Goal: Task Accomplishment & Management: Complete application form

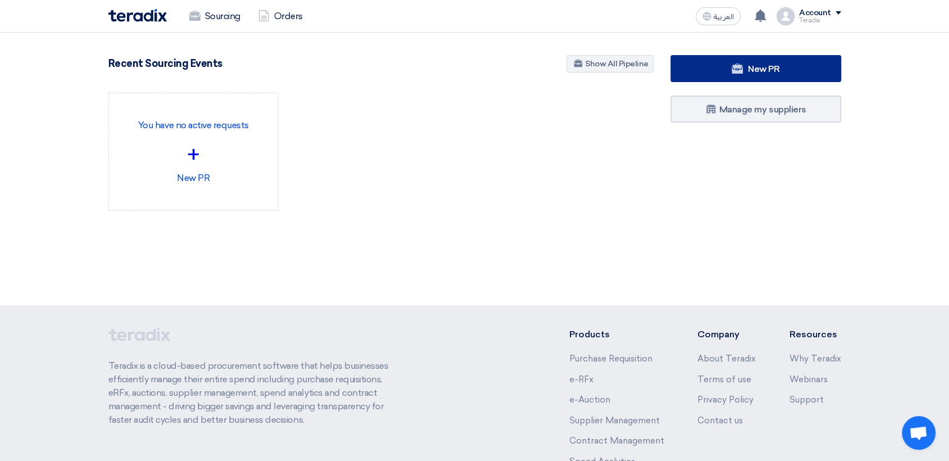
click at [718, 60] on link "New PR" at bounding box center [756, 68] width 171 height 27
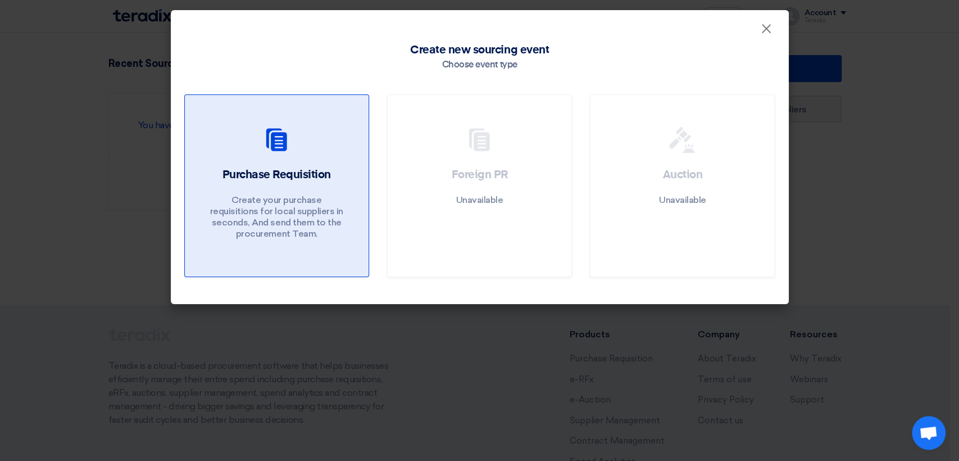
click at [283, 166] on link "Purchase Requisition Create your purchase requisitions for local suppliers in s…" at bounding box center [276, 185] width 185 height 183
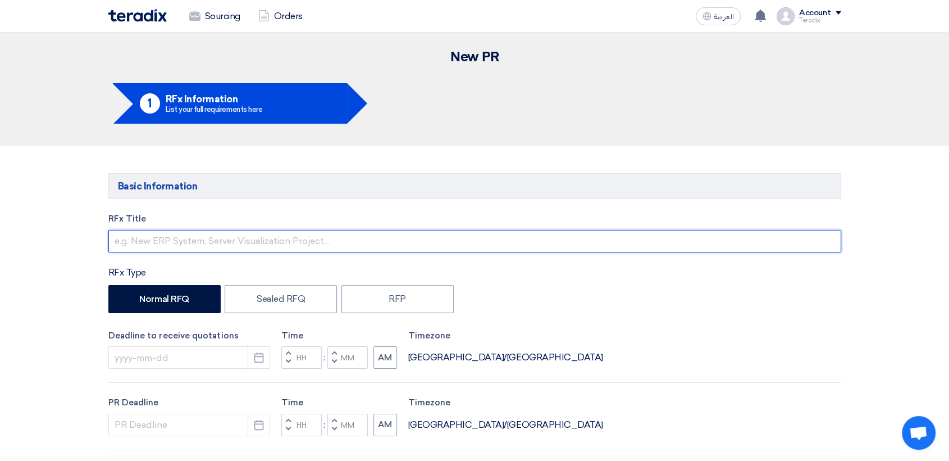
click at [254, 238] on input "text" at bounding box center [474, 241] width 733 height 22
paste input "LHS Motor"
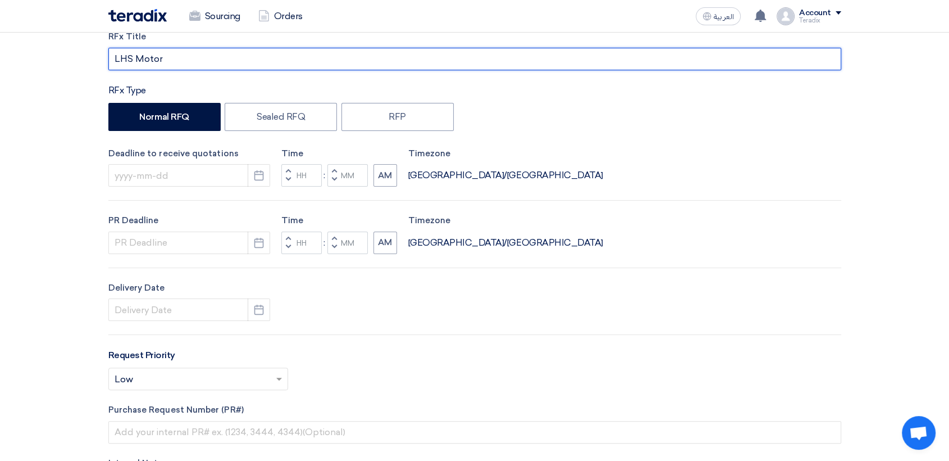
scroll to position [187, 0]
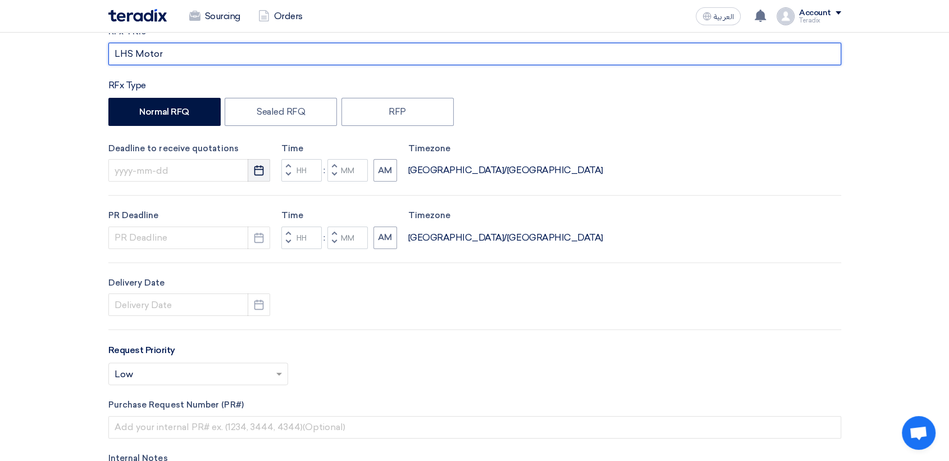
type input "LHS Motor"
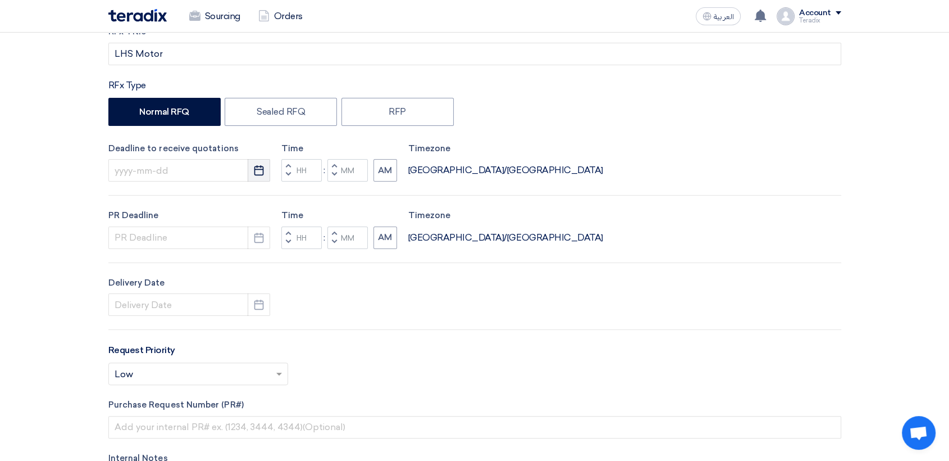
click at [257, 176] on button "Pick a date" at bounding box center [259, 170] width 22 height 22
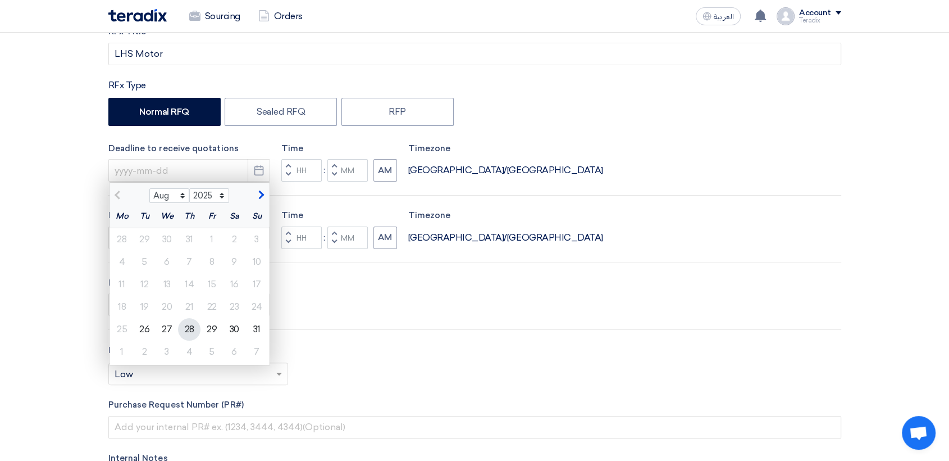
click at [194, 330] on div "28" at bounding box center [189, 329] width 22 height 22
type input "[DATE]"
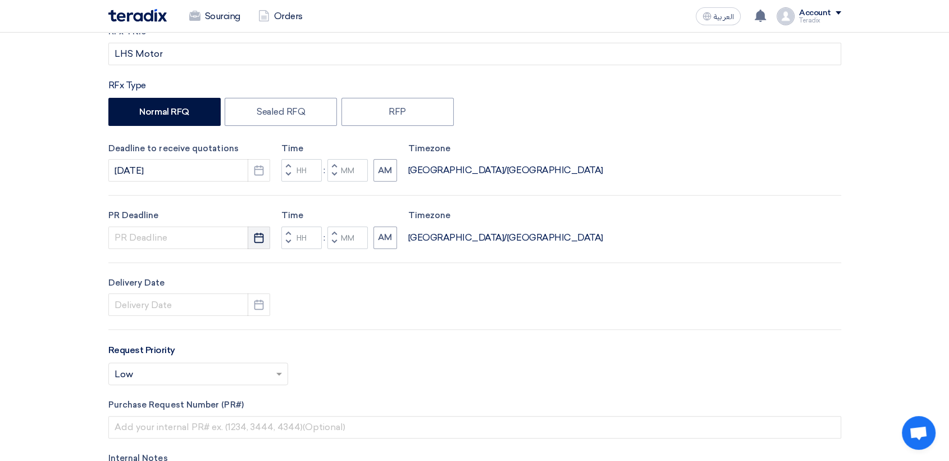
click at [262, 233] on icon "Pick a date" at bounding box center [258, 237] width 11 height 11
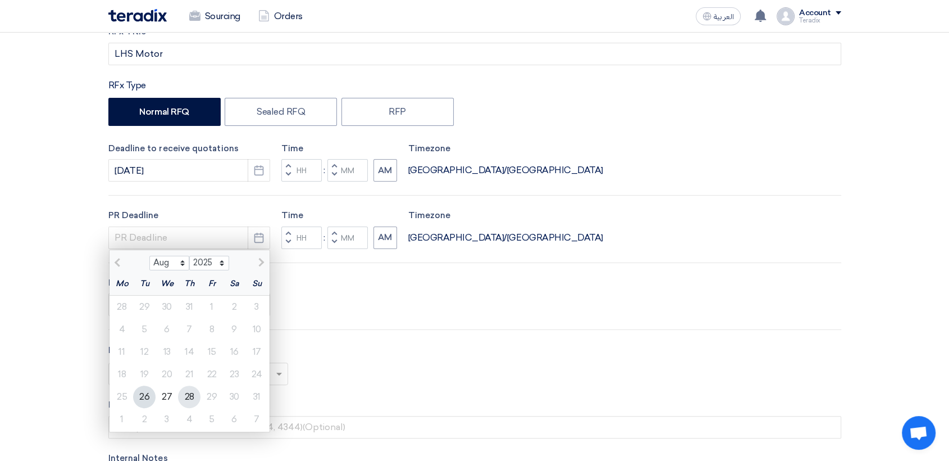
drag, startPoint x: 193, startPoint y: 393, endPoint x: 222, endPoint y: 362, distance: 42.9
click at [193, 393] on div "28" at bounding box center [189, 396] width 22 height 22
type input "[DATE]"
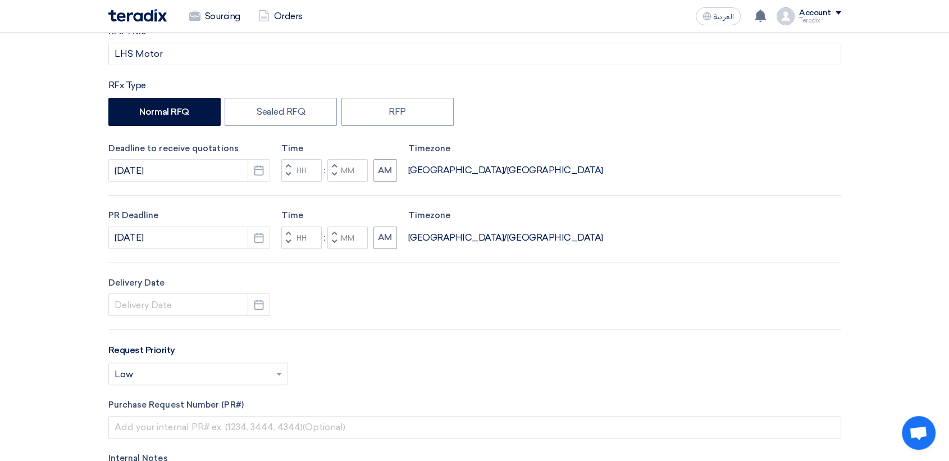
click at [259, 292] on div "Delivery Date Pick a date" at bounding box center [189, 296] width 162 height 40
click at [255, 308] on icon "Pick a date" at bounding box center [258, 304] width 11 height 11
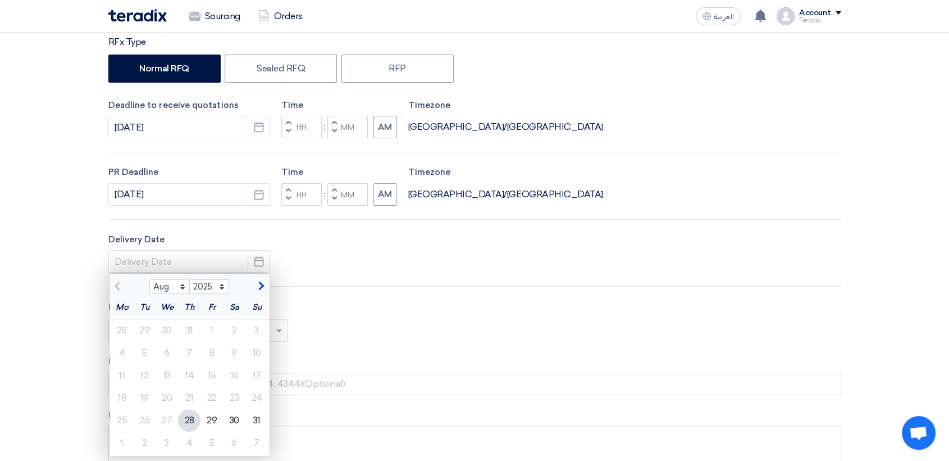
scroll to position [249, 0]
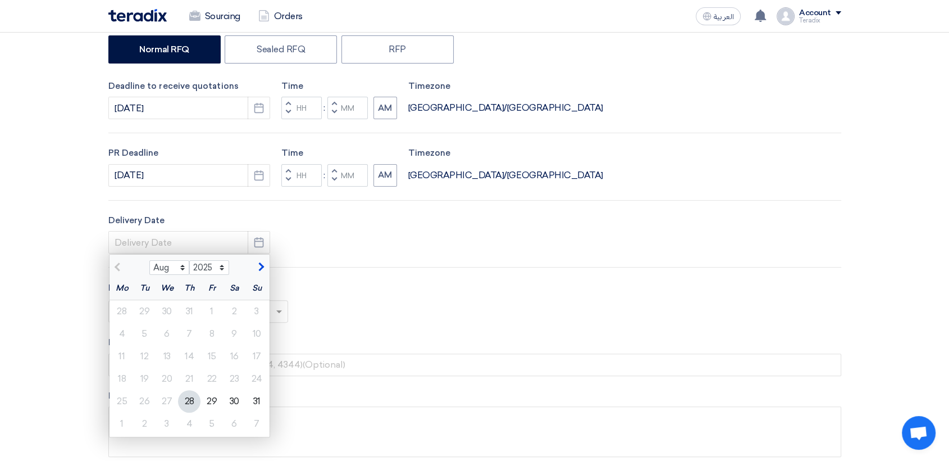
drag, startPoint x: 192, startPoint y: 403, endPoint x: 338, endPoint y: 279, distance: 191.7
click at [192, 403] on div "28" at bounding box center [189, 401] width 22 height 22
type input "[DATE]"
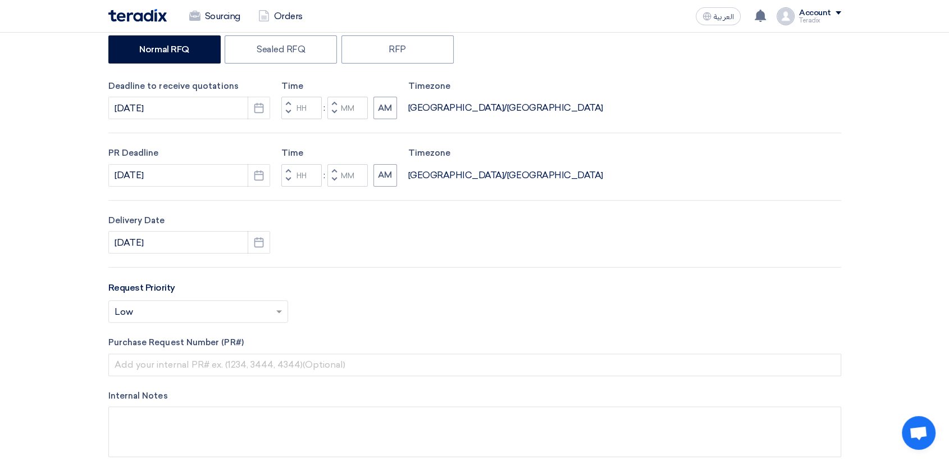
click at [336, 110] on span "button" at bounding box center [334, 111] width 4 height 7
type input "11"
type input "59"
click at [330, 179] on button "Decrement minutes" at bounding box center [333, 179] width 13 height 14
type input "11"
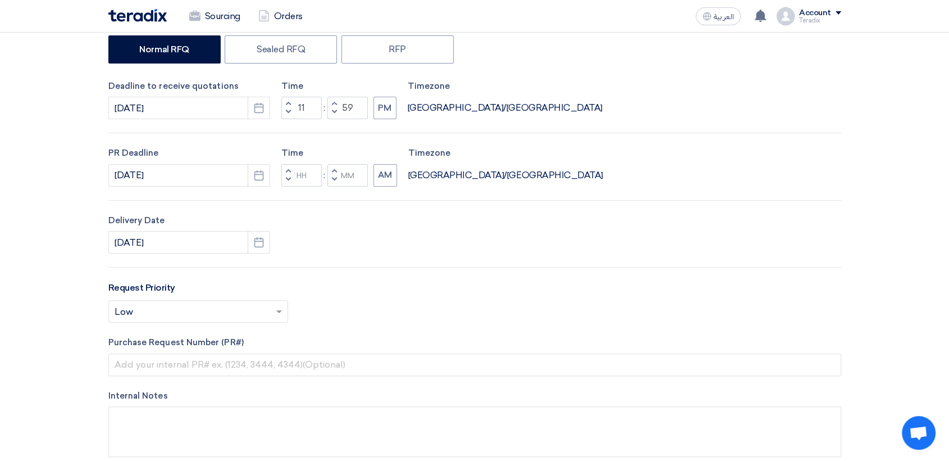
type input "59"
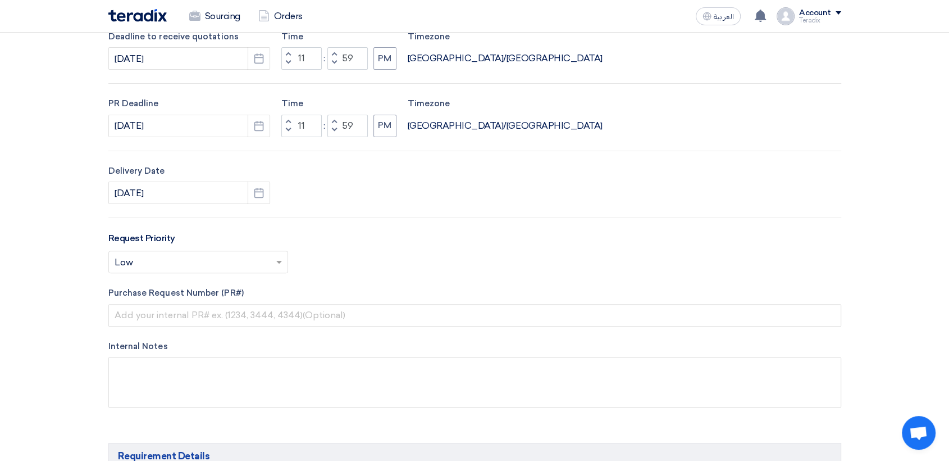
scroll to position [312, 0]
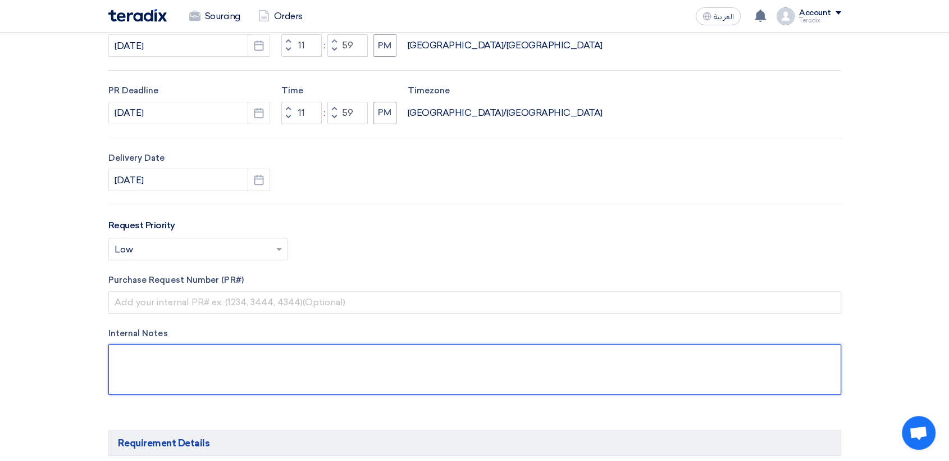
click at [305, 370] on textarea at bounding box center [474, 369] width 733 height 51
paste textarea "[PERSON_NAME] [PERSON_NAME] [PERSON_NAME][EMAIL_ADDRESS][DOMAIN_NAME] [PHONE_NU…"
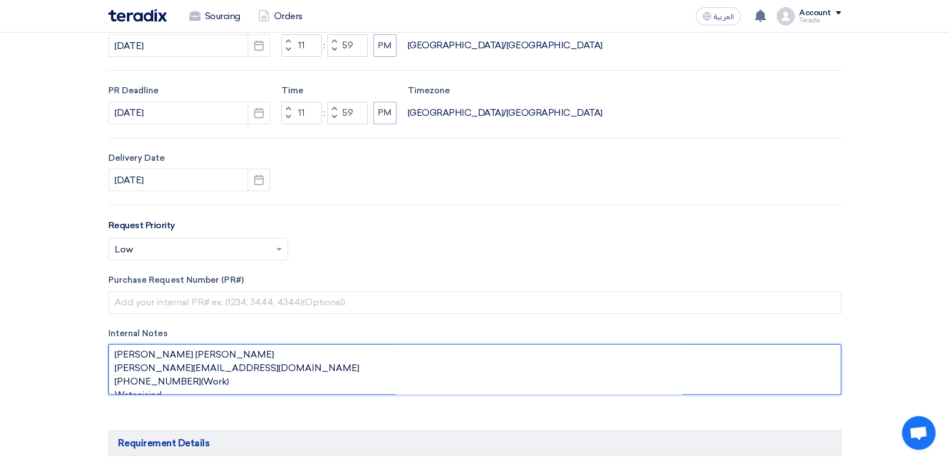
scroll to position [0, 0]
click at [278, 354] on textarea at bounding box center [474, 369] width 733 height 51
paste textarea "Purchase Specialist I WFI-SCM"
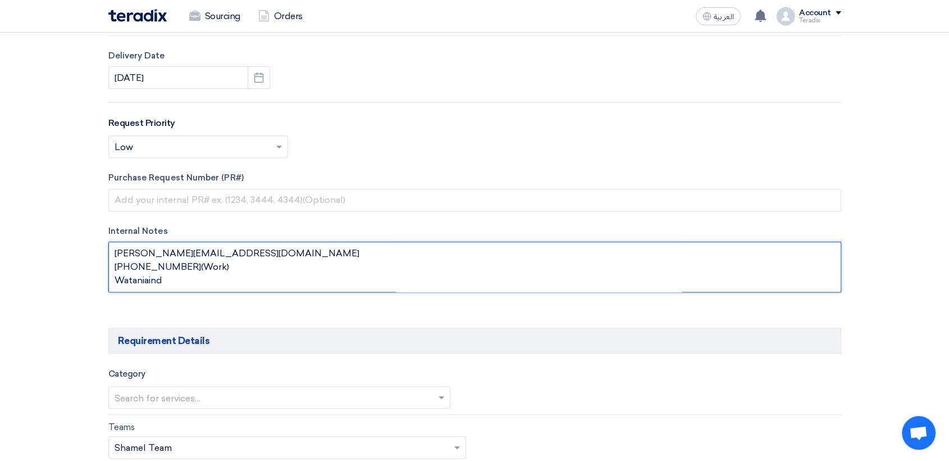
scroll to position [624, 0]
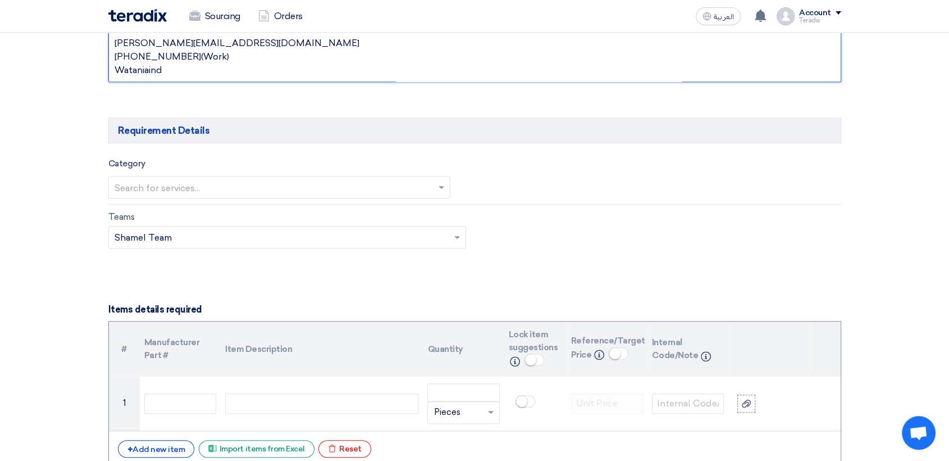
type textarea "[PERSON_NAME] [PERSON_NAME] Purchase Specialist I WFI-SCM [PERSON_NAME][EMAIL_A…"
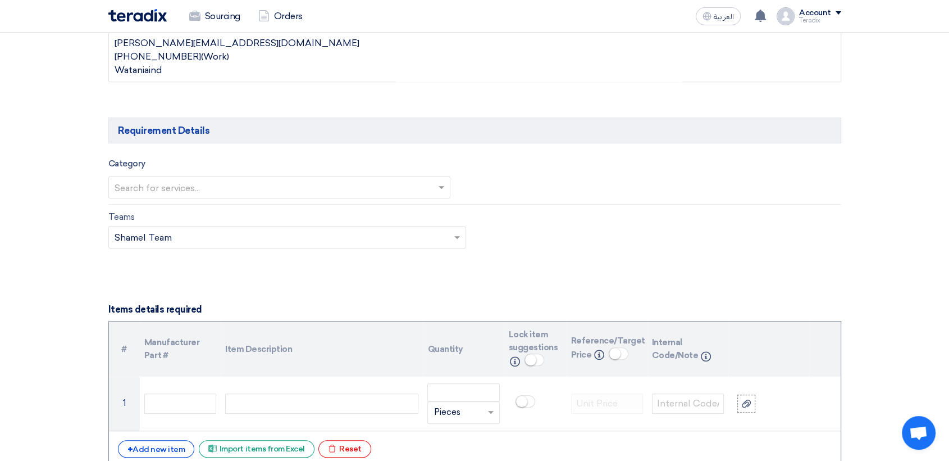
click at [252, 186] on input "text" at bounding box center [274, 188] width 319 height 19
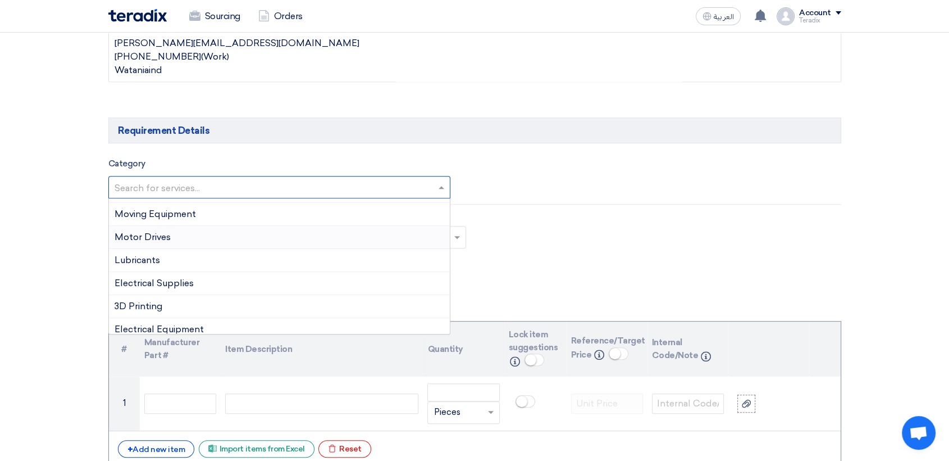
scroll to position [187, 0]
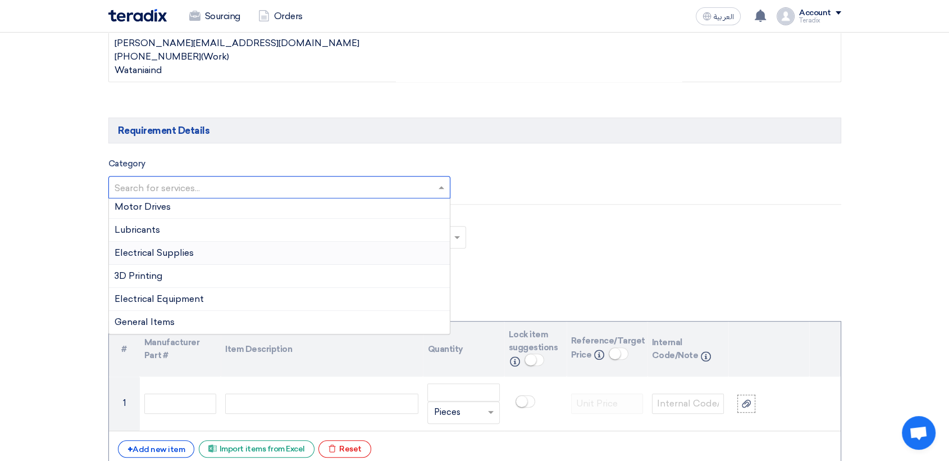
click at [174, 247] on span "Electrical Supplies" at bounding box center [154, 252] width 79 height 11
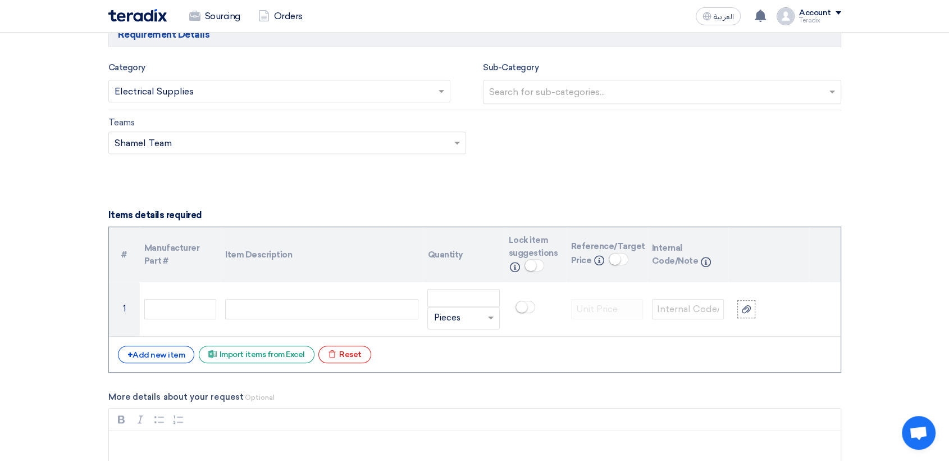
scroll to position [873, 0]
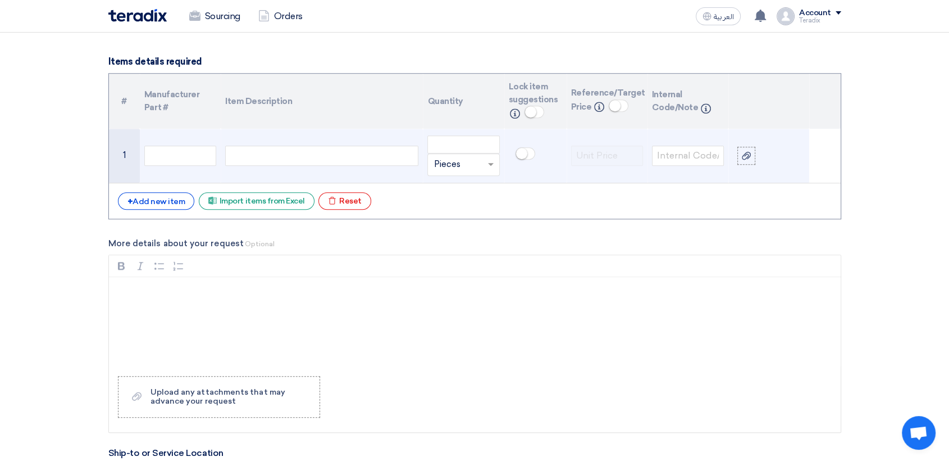
click at [308, 161] on div at bounding box center [321, 155] width 193 height 20
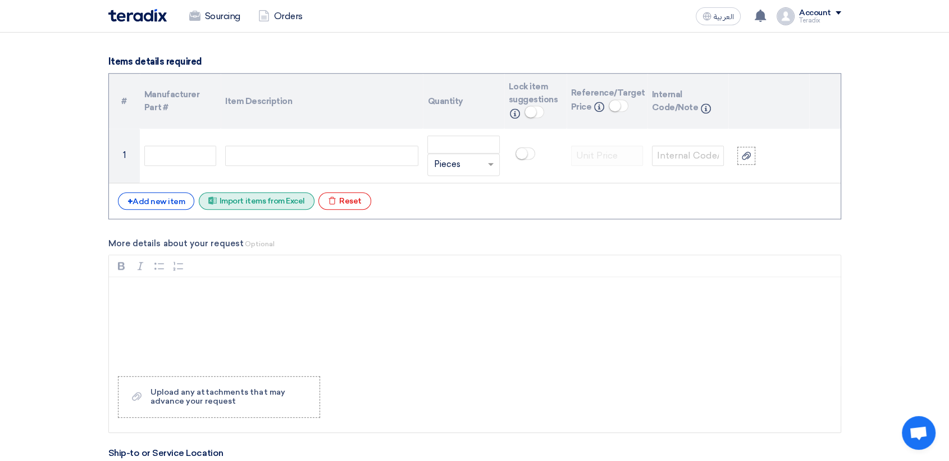
paste div
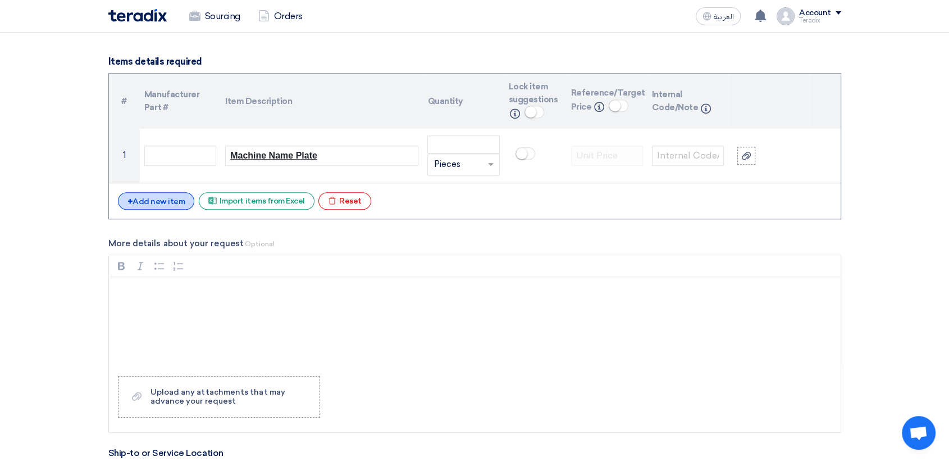
click at [172, 203] on div "+ Add new item" at bounding box center [156, 200] width 77 height 17
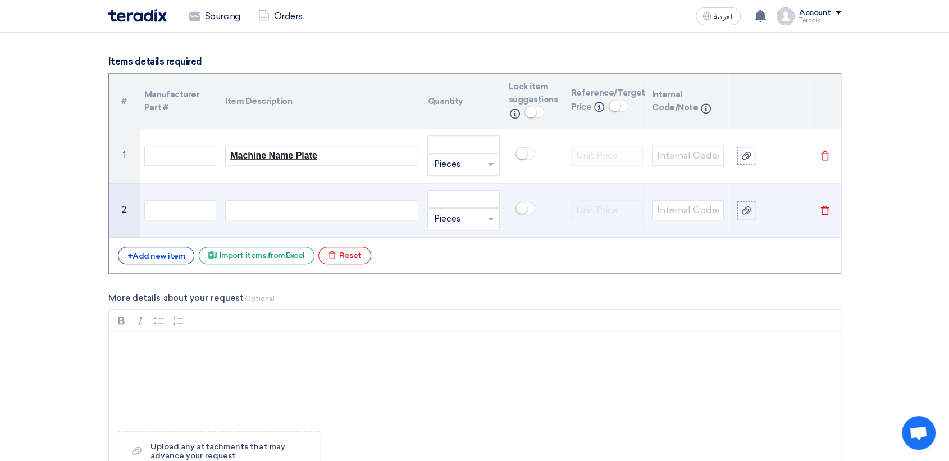
click at [352, 210] on div at bounding box center [321, 210] width 193 height 20
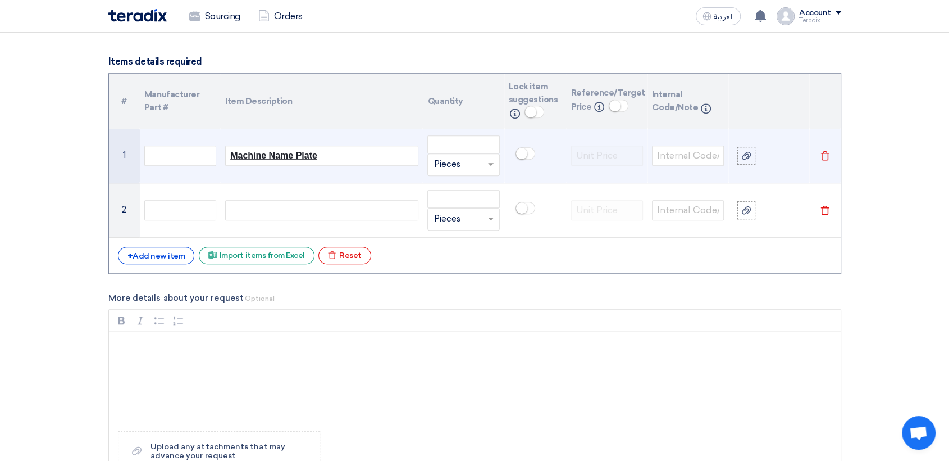
paste div
click at [450, 145] on input "number" at bounding box center [463, 144] width 72 height 18
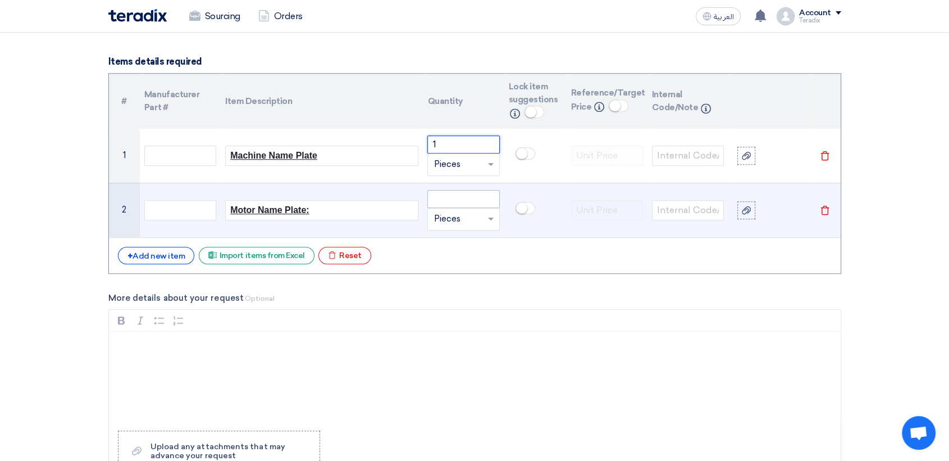
type input "1"
click at [472, 190] on input "number" at bounding box center [463, 199] width 72 height 18
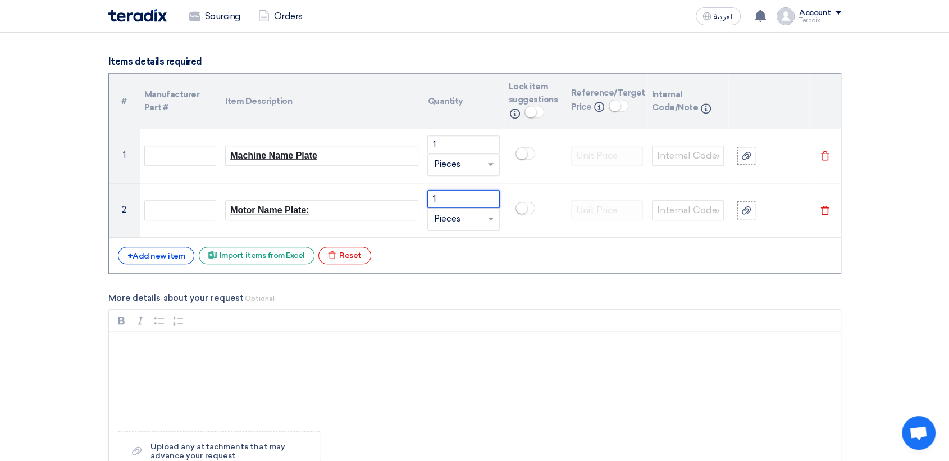
type input "1"
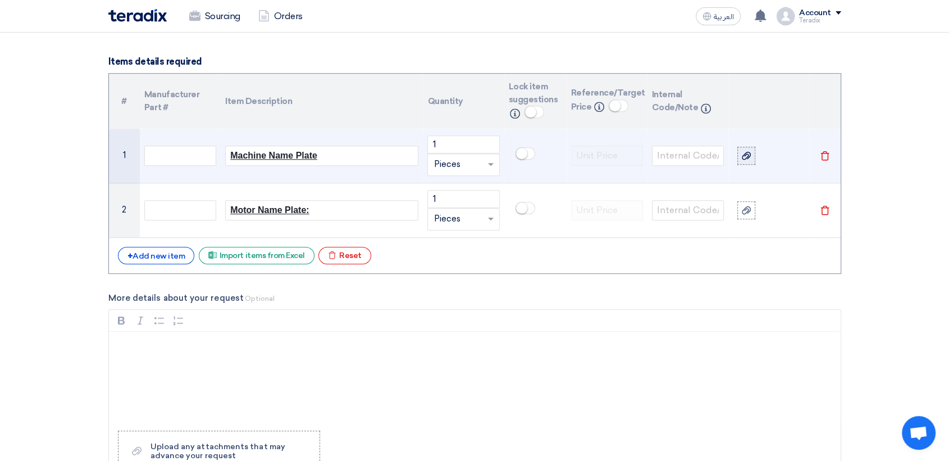
click at [744, 149] on div at bounding box center [746, 155] width 11 height 13
click at [0, 0] on input "file" at bounding box center [0, 0] width 0 height 0
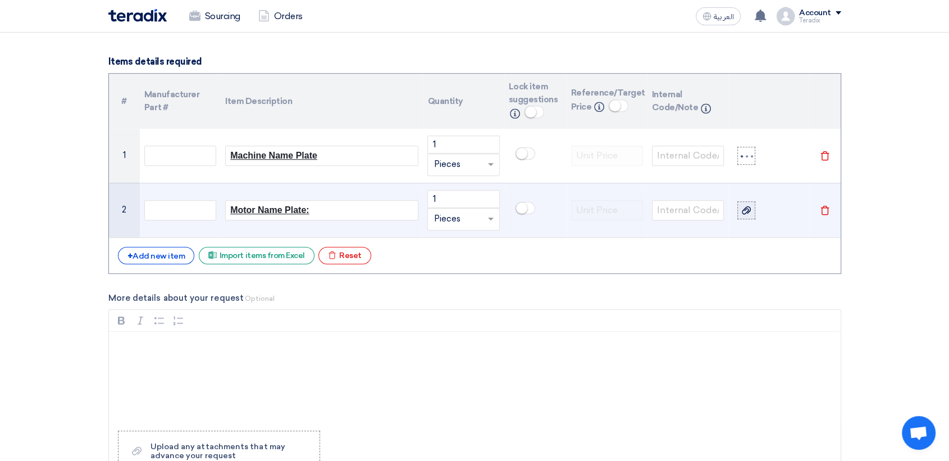
click at [748, 212] on icon at bounding box center [746, 210] width 9 height 9
click at [0, 0] on input "file" at bounding box center [0, 0] width 0 height 0
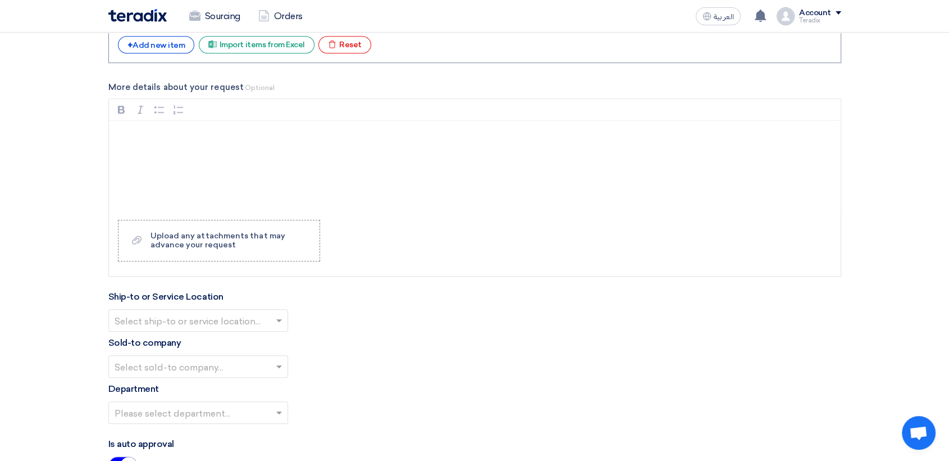
scroll to position [1123, 0]
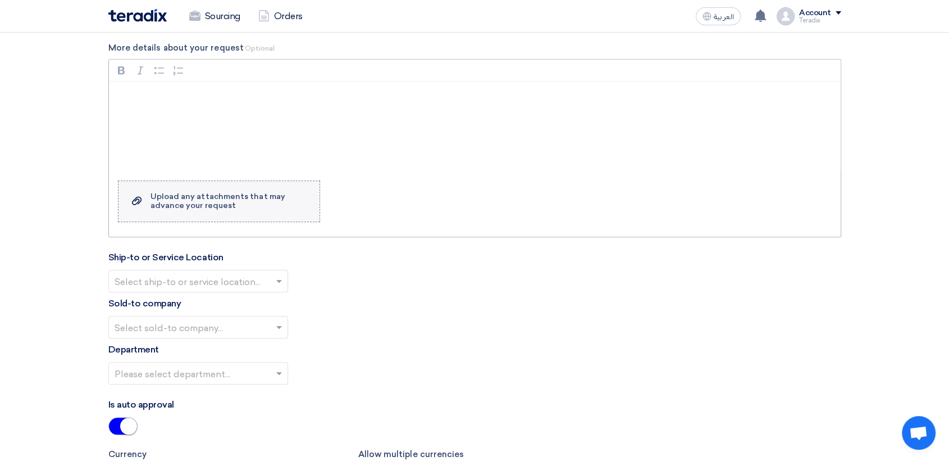
click at [218, 209] on label "Upload a file Upload any attachments that may advance your request" at bounding box center [219, 201] width 202 height 42
click at [0, 0] on input "Upload a file Upload any attachments that may advance your request" at bounding box center [0, 0] width 0 height 0
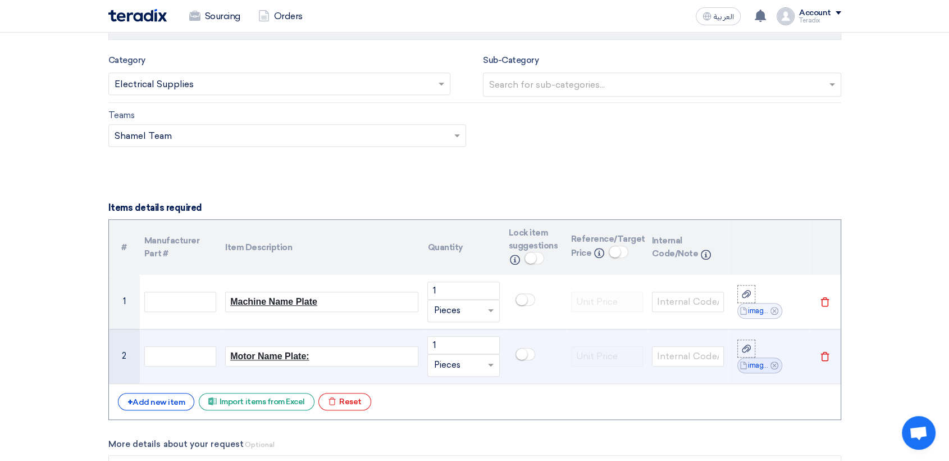
scroll to position [749, 0]
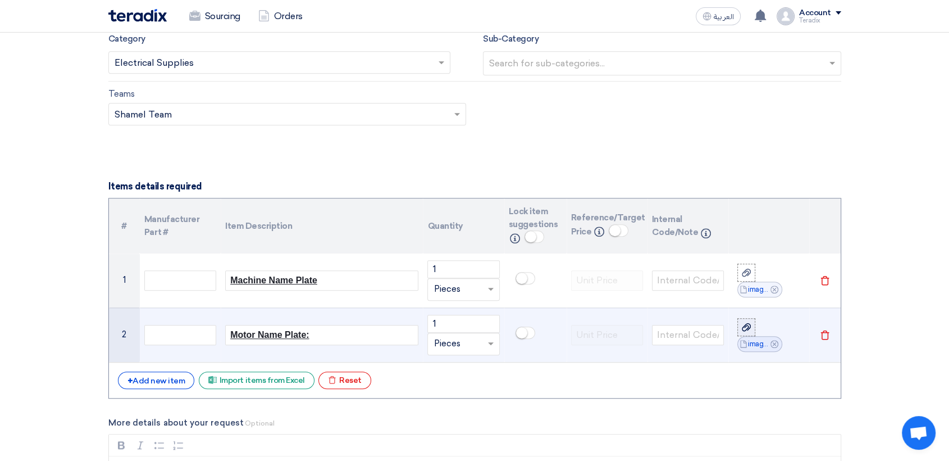
click at [743, 327] on icon at bounding box center [746, 326] width 9 height 9
click at [0, 0] on input "file" at bounding box center [0, 0] width 0 height 0
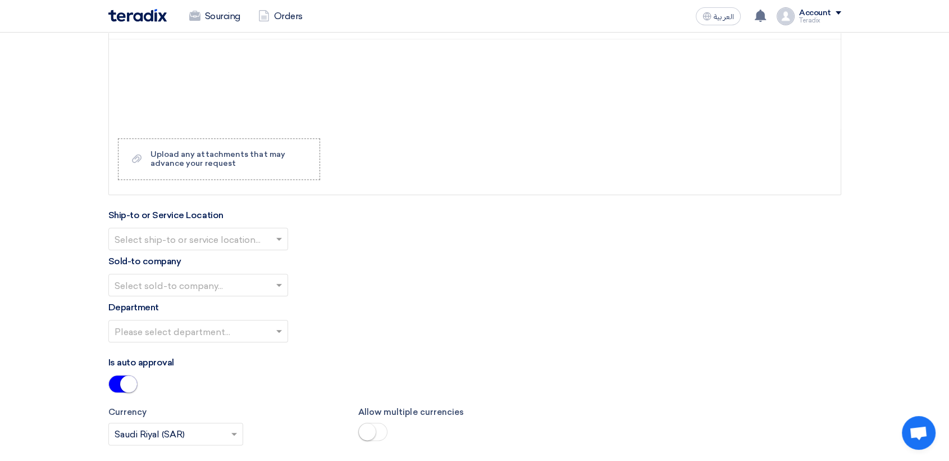
scroll to position [1186, 0]
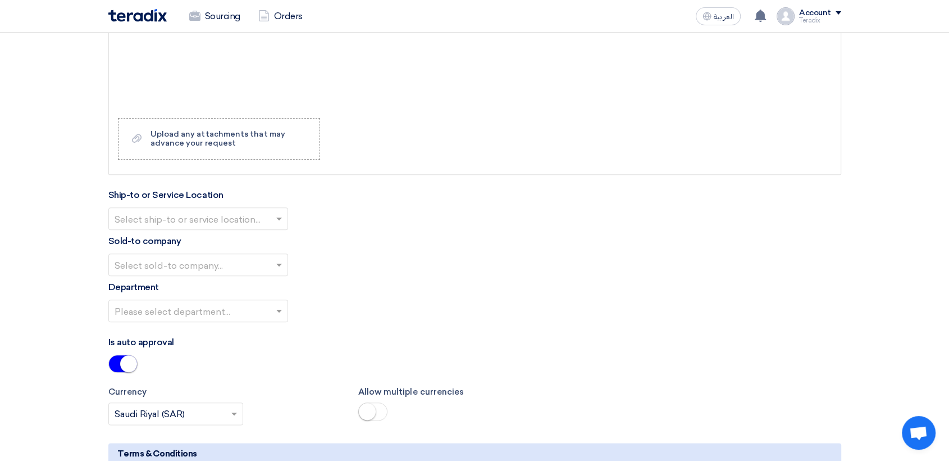
click at [271, 217] on div at bounding box center [198, 218] width 179 height 19
click at [265, 241] on div "Obeikan Digital Solutions" at bounding box center [198, 241] width 179 height 22
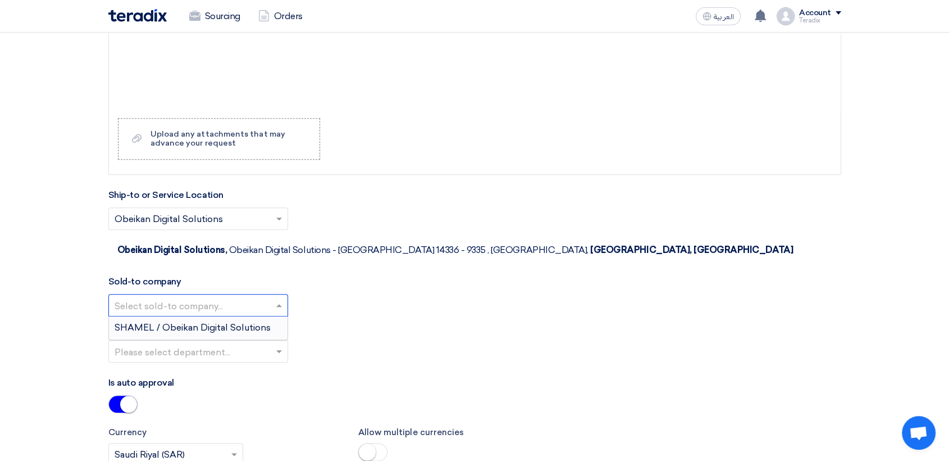
click at [274, 298] on span at bounding box center [281, 304] width 14 height 13
click at [272, 316] on div "SHAMEL / Obeikan Digital Solutions" at bounding box center [198, 327] width 179 height 22
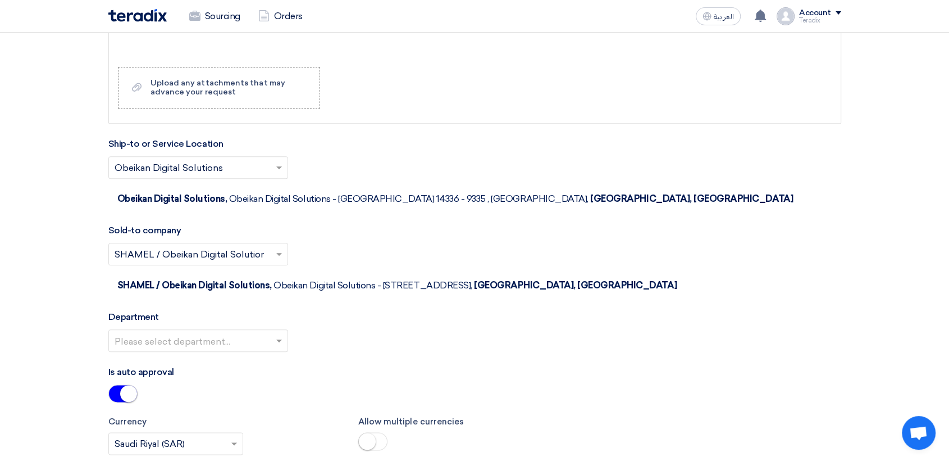
scroll to position [1310, 0]
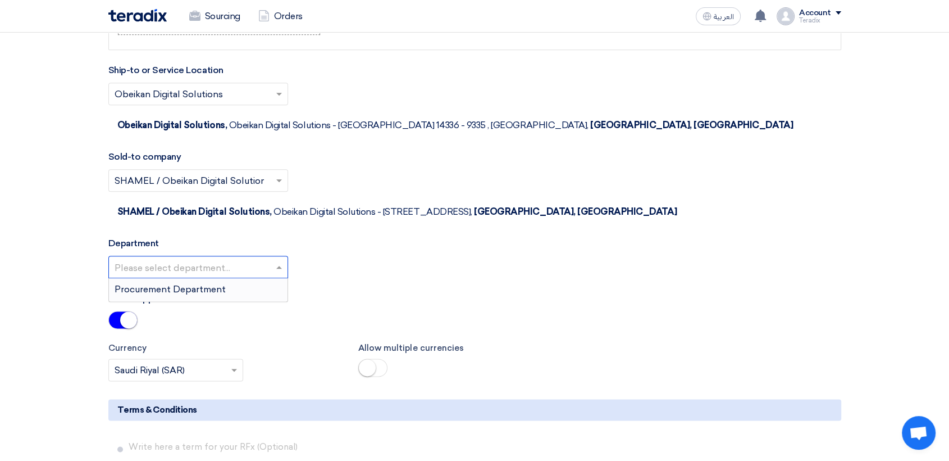
click at [258, 258] on input "text" at bounding box center [193, 267] width 156 height 19
drag, startPoint x: 265, startPoint y: 242, endPoint x: 324, endPoint y: 255, distance: 59.8
click at [265, 278] on div "Procurement Department" at bounding box center [198, 289] width 179 height 22
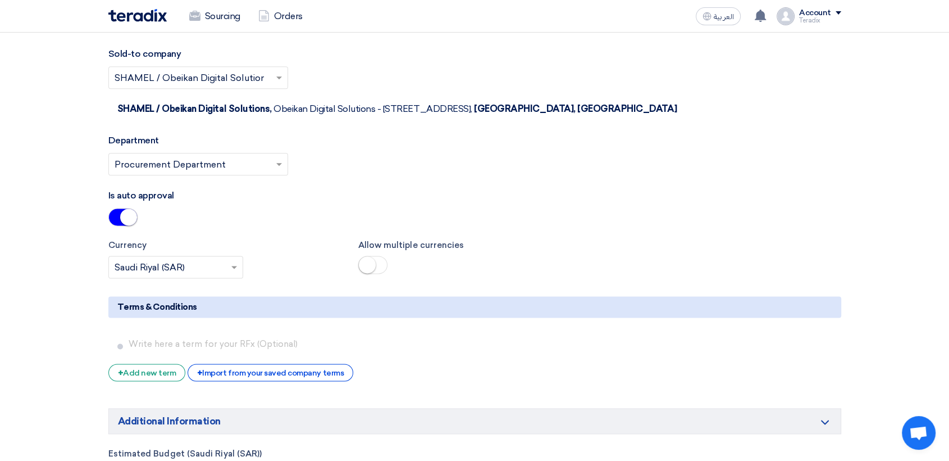
scroll to position [1560, 0]
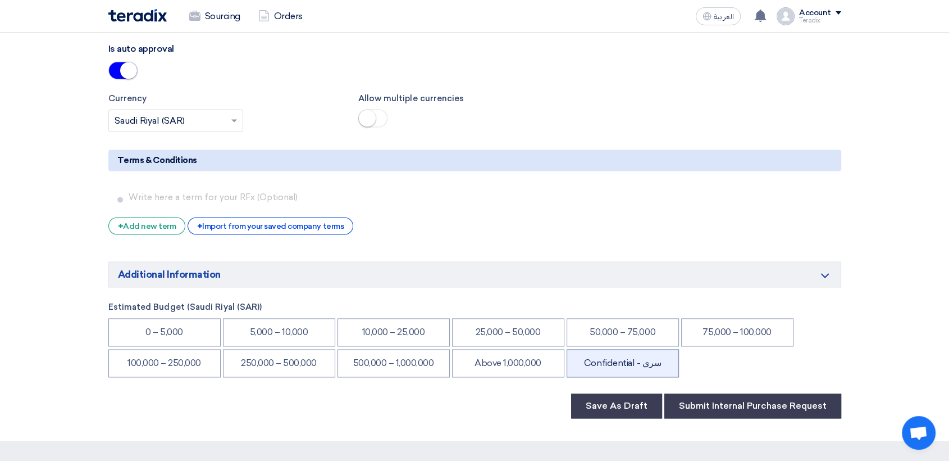
click at [636, 349] on li "Confidential - سري" at bounding box center [623, 363] width 112 height 28
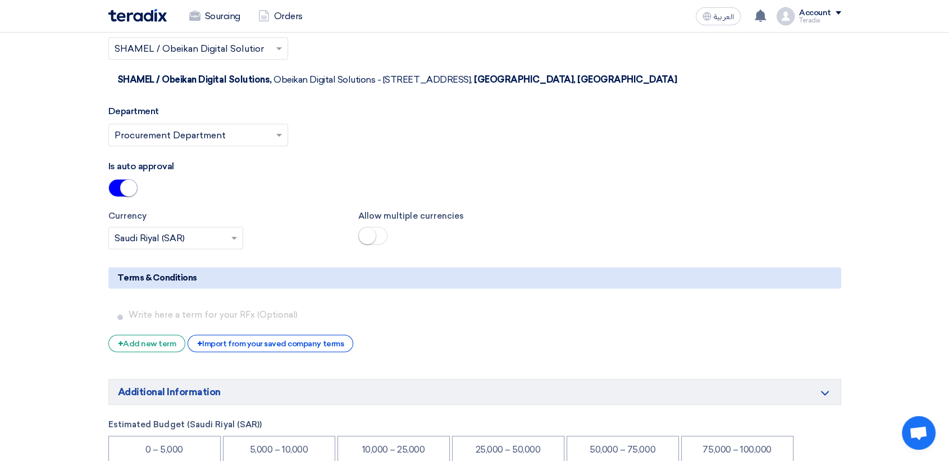
scroll to position [1685, 0]
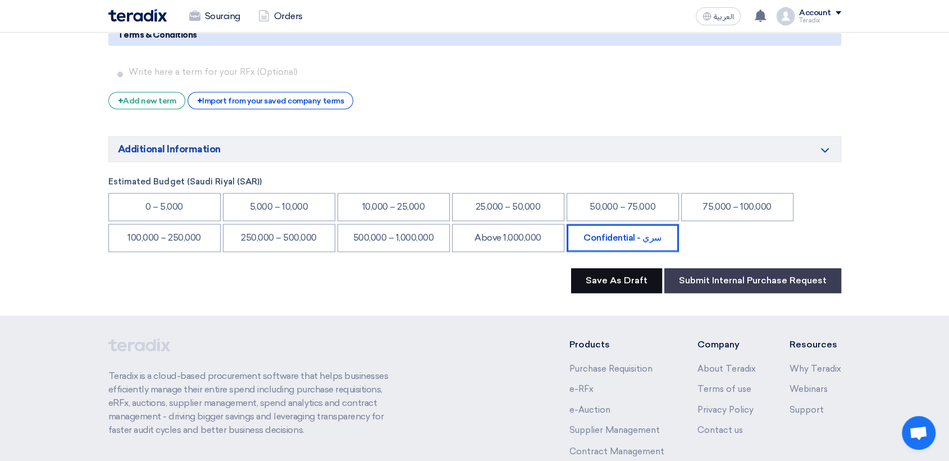
click at [620, 268] on button "Save As Draft" at bounding box center [616, 280] width 91 height 25
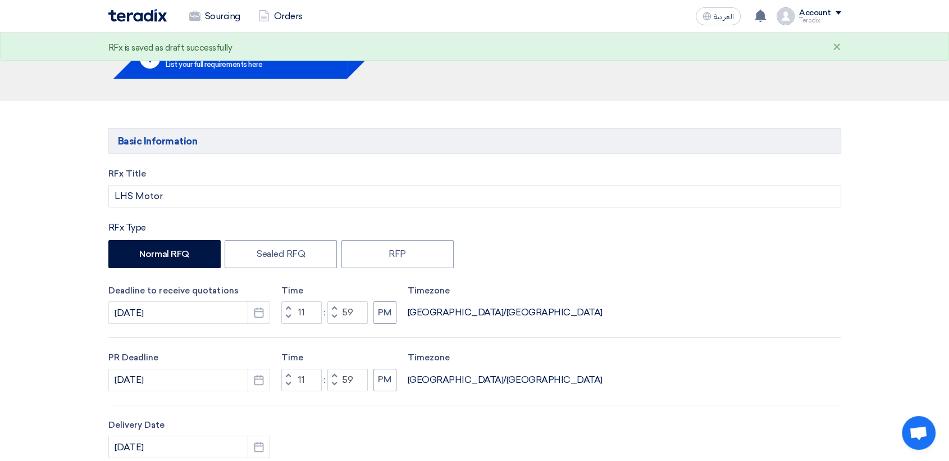
scroll to position [0, 0]
